Goal: Go to known website: Access a specific website the user already knows

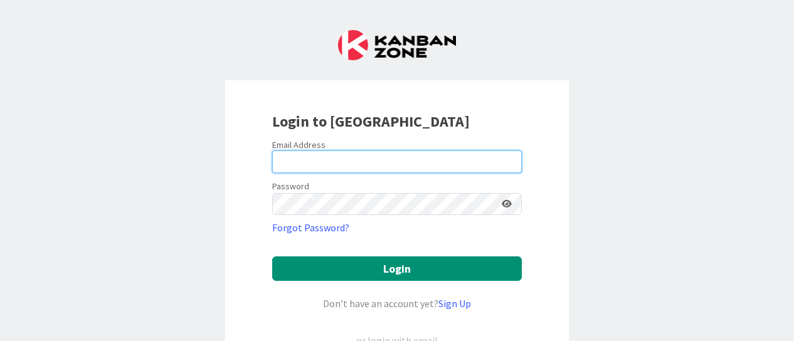
click at [316, 158] on input "email" at bounding box center [397, 162] width 250 height 23
type input "[EMAIL_ADDRESS][DOMAIN_NAME]"
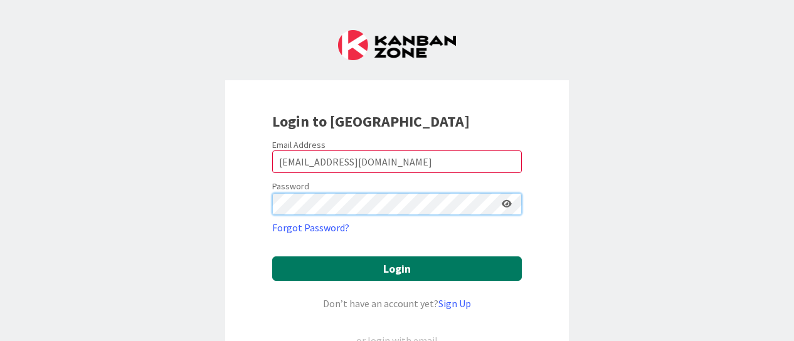
click at [272, 257] on button "Login" at bounding box center [397, 269] width 250 height 24
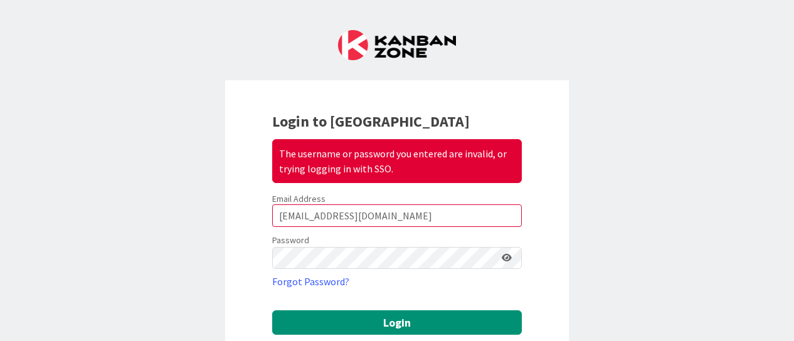
click at [502, 261] on icon at bounding box center [507, 258] width 10 height 9
click at [502, 261] on icon at bounding box center [506, 258] width 11 height 9
click at [502, 261] on icon at bounding box center [507, 258] width 10 height 9
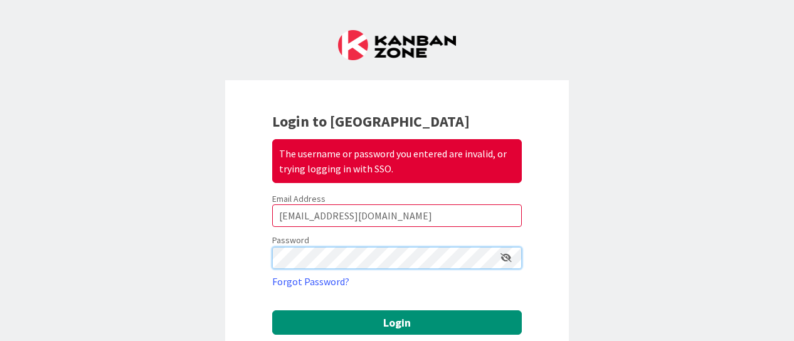
click at [272, 311] on button "Login" at bounding box center [397, 323] width 250 height 24
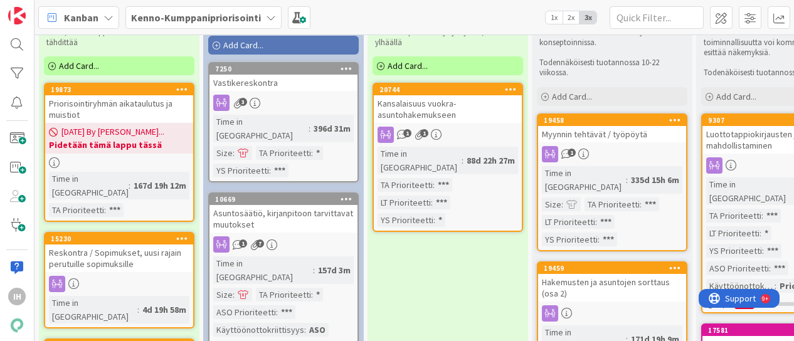
scroll to position [59, 0]
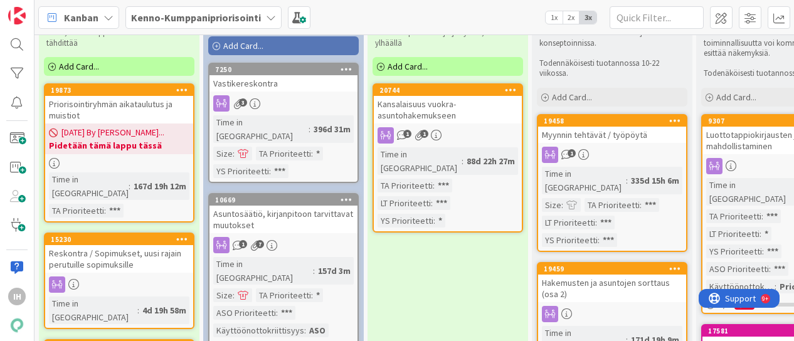
click at [135, 99] on div "Priorisointiryhmän aikataulutus ja muistiot" at bounding box center [119, 110] width 148 height 28
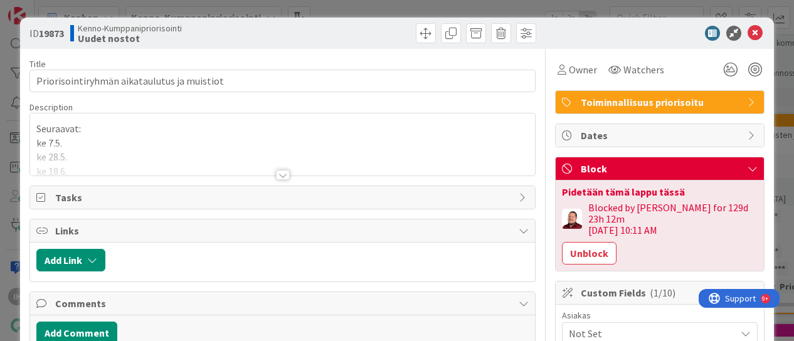
click at [281, 174] on div at bounding box center [283, 175] width 14 height 10
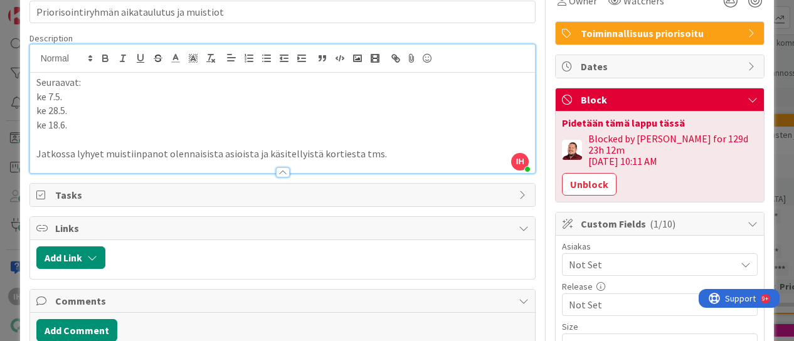
scroll to position [18, 0]
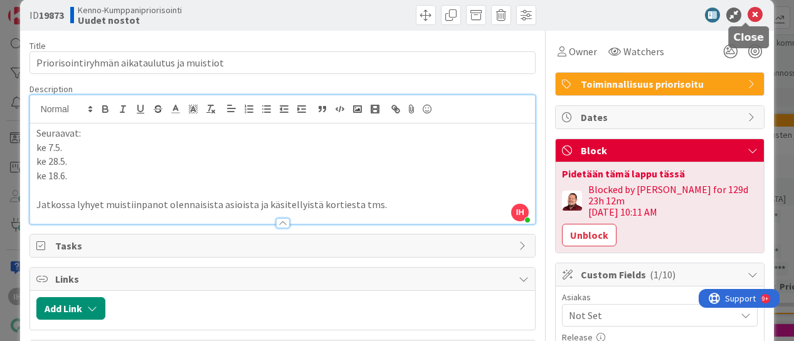
click at [748, 16] on icon at bounding box center [755, 15] width 15 height 15
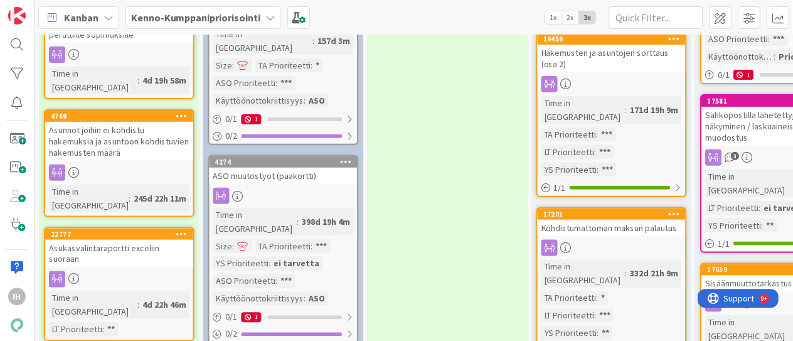
scroll to position [290, 0]
